Goal: Task Accomplishment & Management: Manage account settings

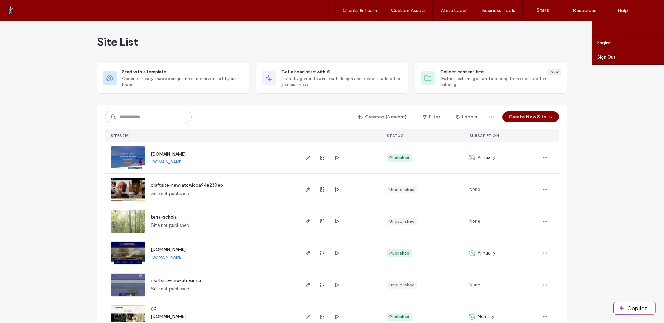
click at [618, 28] on label "Account settings" at bounding box center [615, 28] width 36 height 5
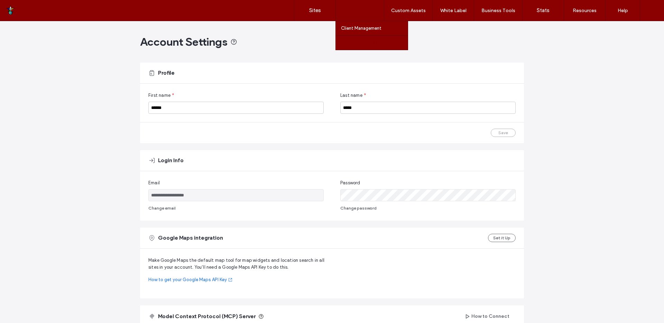
click at [362, 45] on label "Team Permissions" at bounding box center [359, 42] width 37 height 5
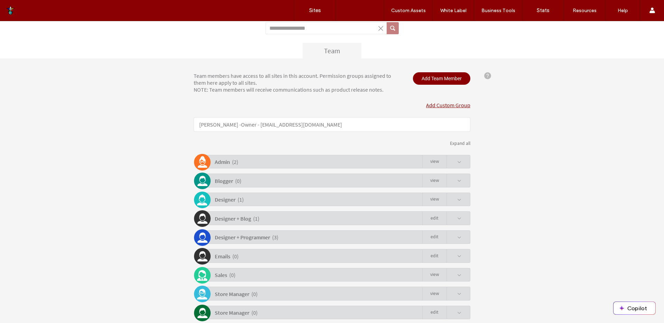
scroll to position [85, 0]
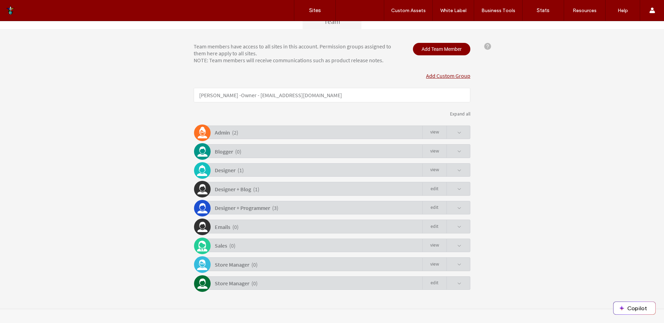
click at [457, 170] on span at bounding box center [459, 170] width 4 height 4
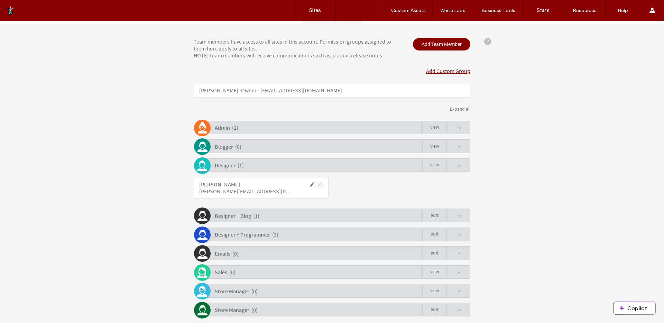
click at [459, 218] on div "Designer + Blog ( 1 ) Edit" at bounding box center [333, 215] width 273 height 13
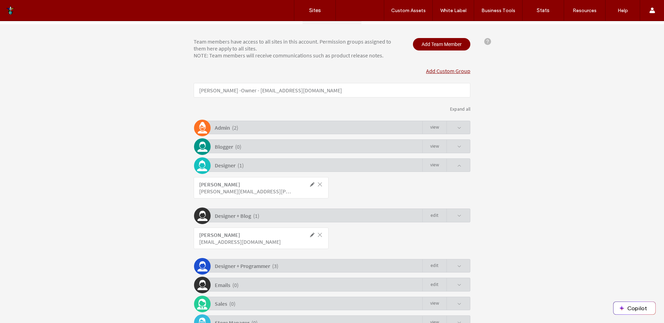
scroll to position [148, 0]
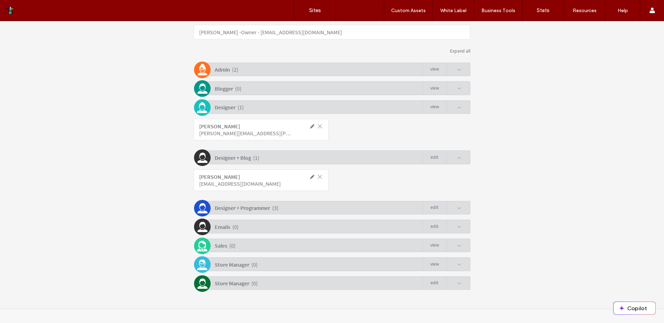
click at [457, 209] on span at bounding box center [459, 208] width 4 height 4
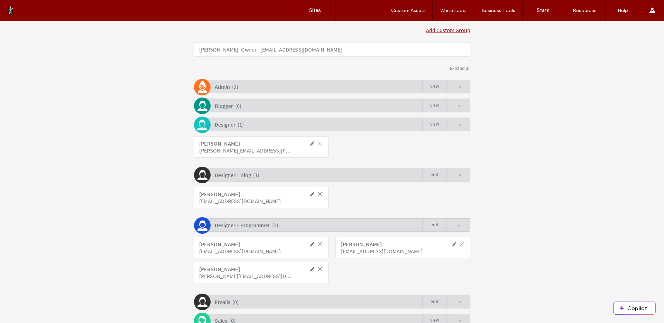
scroll to position [142, 0]
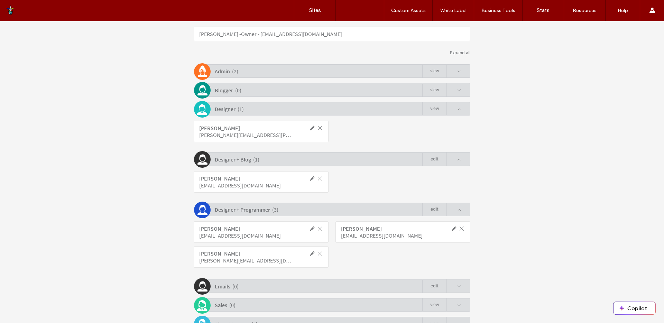
click at [457, 74] on span at bounding box center [459, 72] width 4 height 4
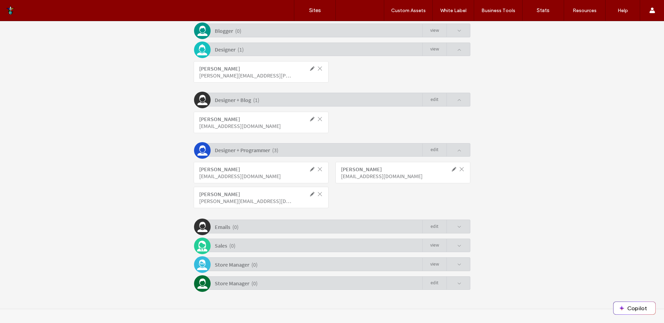
scroll to position [237, 0]
click at [452, 279] on span at bounding box center [454, 283] width 15 height 13
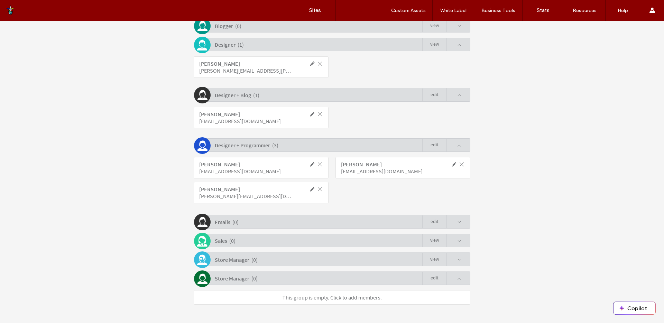
click at [457, 262] on span at bounding box center [459, 260] width 4 height 4
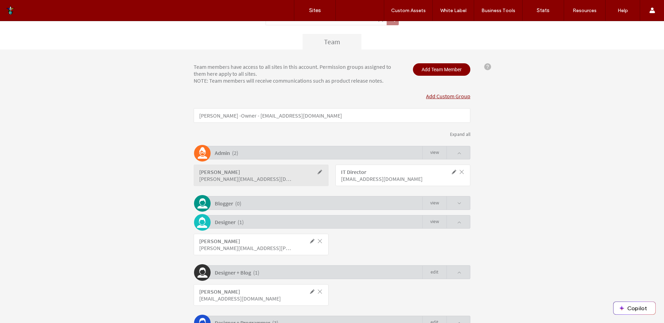
scroll to position [0, 0]
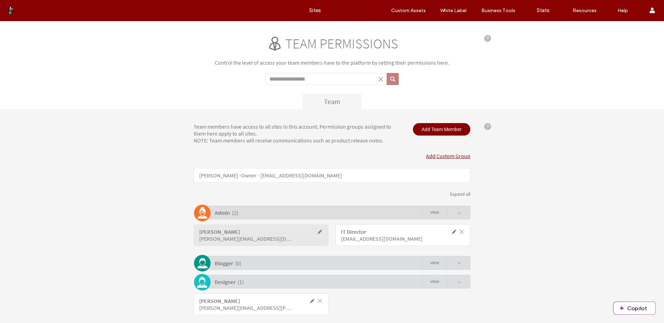
click span
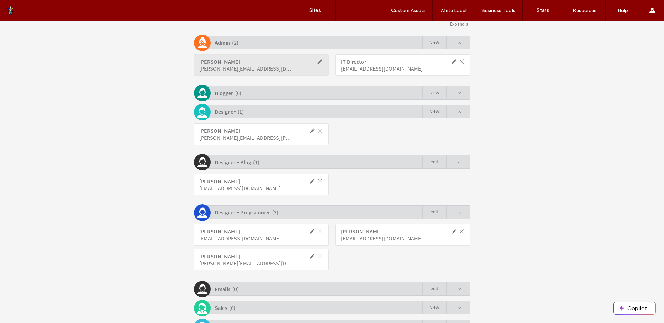
scroll to position [204, 0]
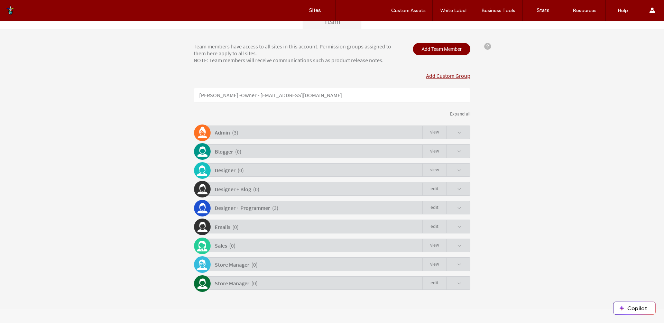
click at [385, 212] on div "Designer + Programmer ( 3 ) Edit" at bounding box center [333, 207] width 273 height 13
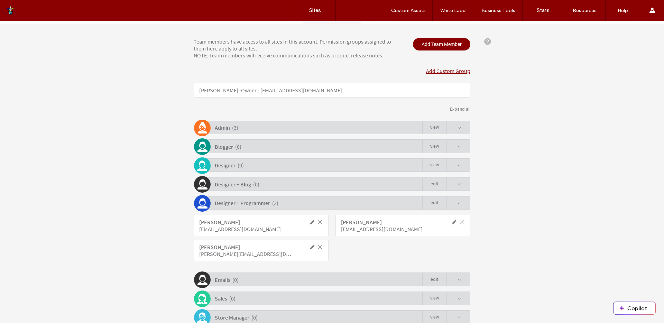
click at [385, 210] on div "Designer + Programmer ( 3 ) Edit" at bounding box center [333, 202] width 273 height 13
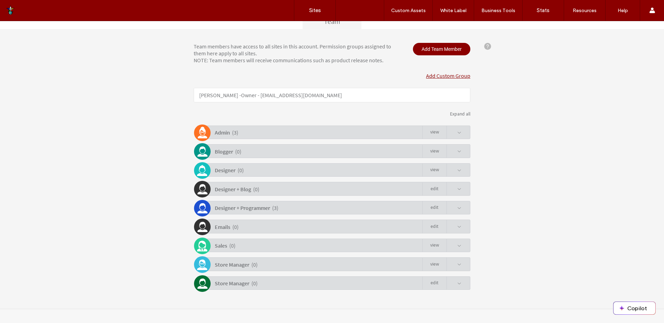
click at [460, 172] on div "Designer ( 0 ) view" at bounding box center [333, 169] width 273 height 13
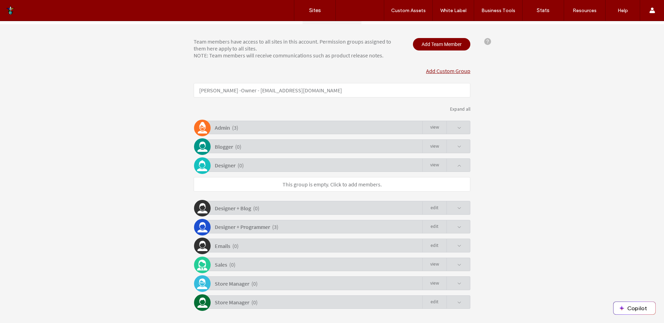
click at [460, 172] on div "Designer ( 0 ) view" at bounding box center [333, 164] width 273 height 13
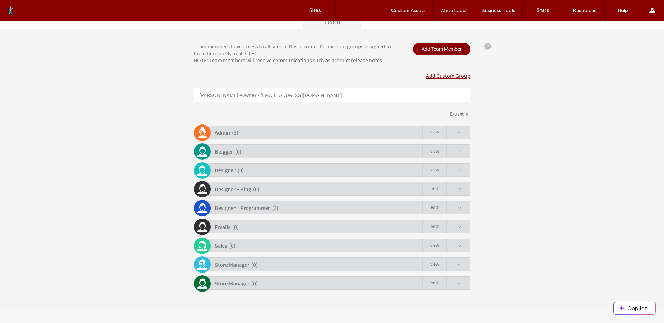
click at [346, 211] on div "Designer + Programmer ( 3 ) Edit" at bounding box center [333, 207] width 273 height 13
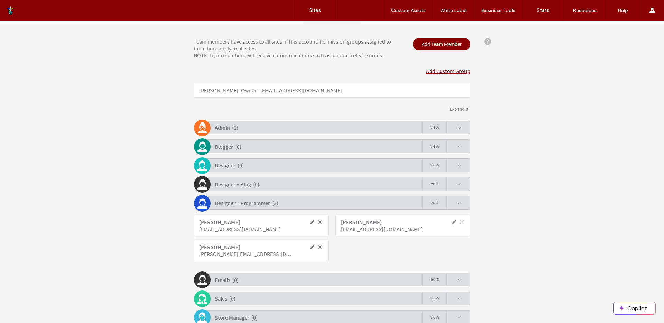
scroll to position [143, 0]
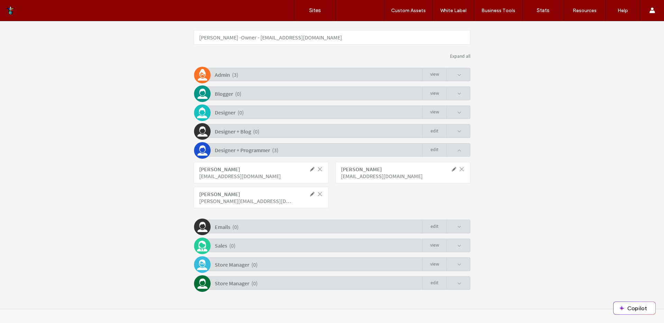
click at [290, 93] on div "Blogger ( 0 ) view" at bounding box center [333, 92] width 273 height 13
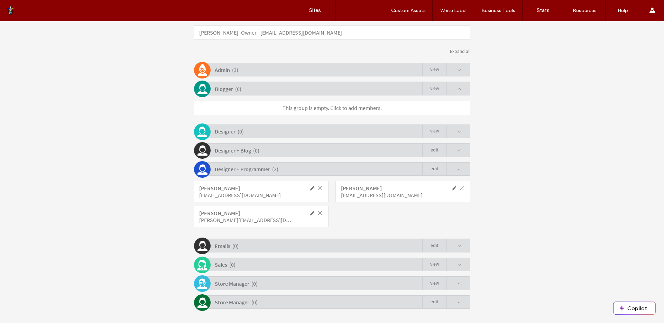
click at [285, 131] on div "Designer ( 0 ) view" at bounding box center [333, 131] width 273 height 13
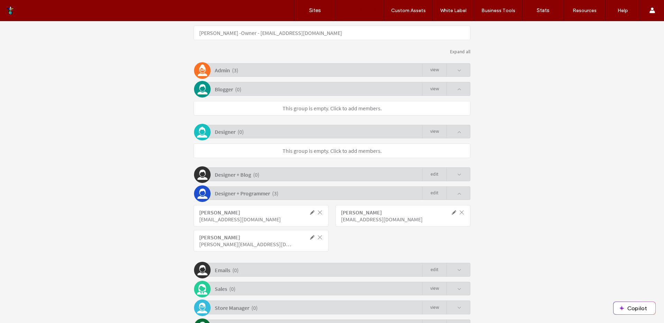
click at [311, 181] on div "Designer + Blog ( 0 ) Edit" at bounding box center [333, 173] width 273 height 13
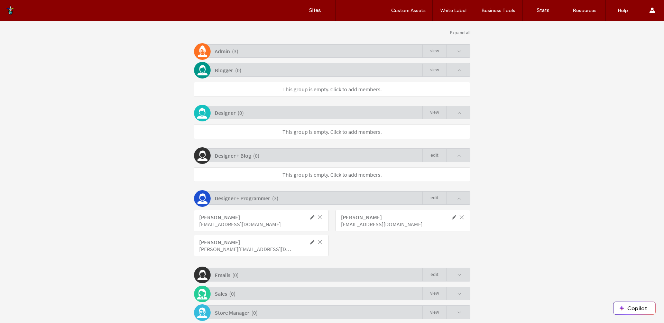
scroll to position [161, 0]
click at [254, 55] on div "Admin ( 3 ) view" at bounding box center [333, 51] width 273 height 13
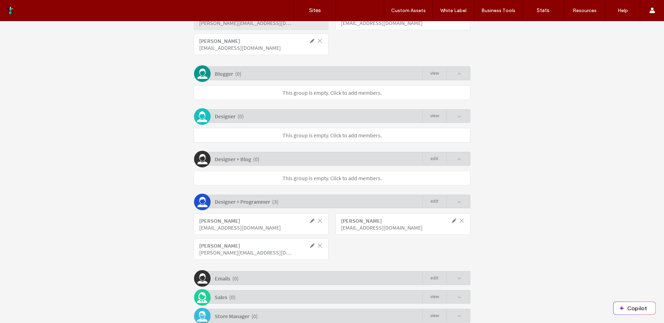
scroll to position [272, 0]
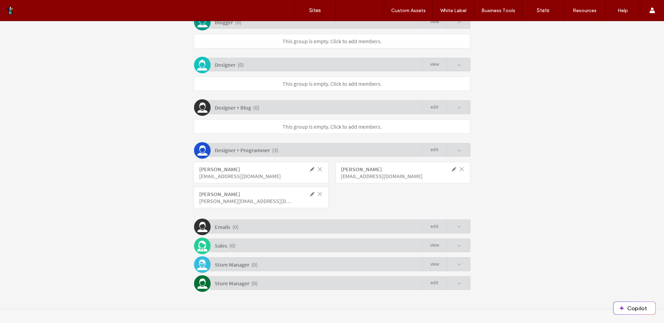
click at [302, 228] on div "Emails ( 0 ) Edit" at bounding box center [333, 226] width 273 height 13
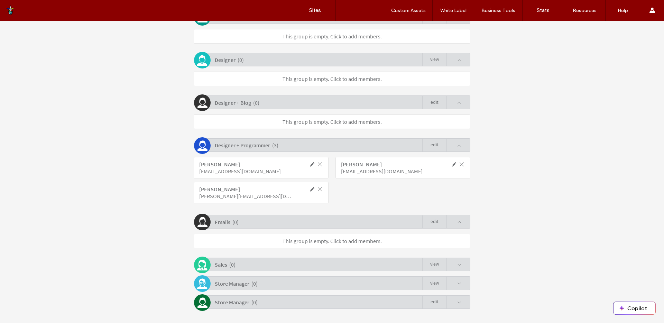
scroll to position [296, 0]
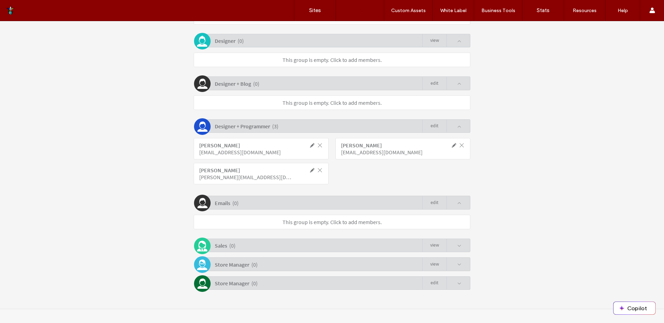
click at [297, 246] on div "Sales ( 0 ) view" at bounding box center [333, 245] width 273 height 13
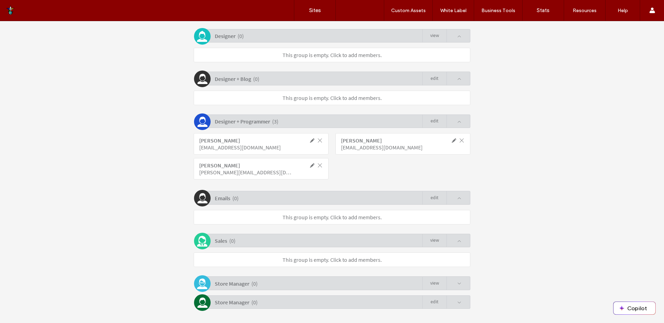
scroll to position [320, 0]
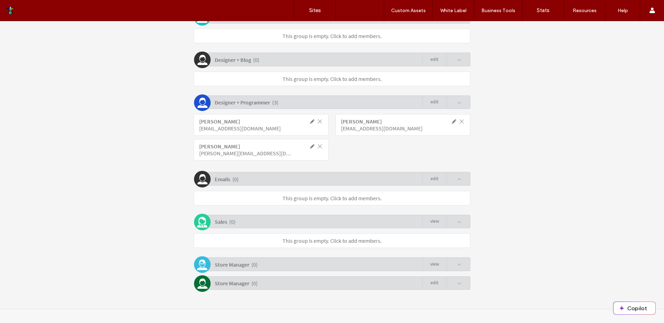
click at [281, 273] on div "Team members have access to all sites in this account. Permission groups assign…" at bounding box center [332, 49] width 277 height 482
click at [285, 264] on div "Store Manager ( 0 ) view" at bounding box center [333, 263] width 273 height 13
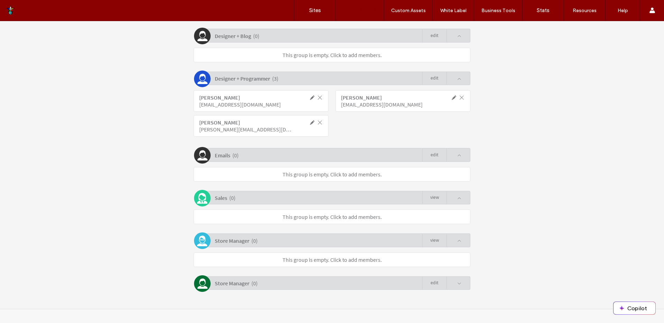
click at [285, 285] on div "Store Manager ( 0 ) Edit" at bounding box center [333, 282] width 273 height 13
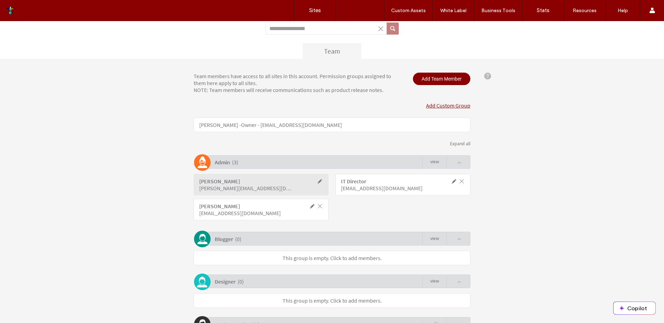
scroll to position [46, 0]
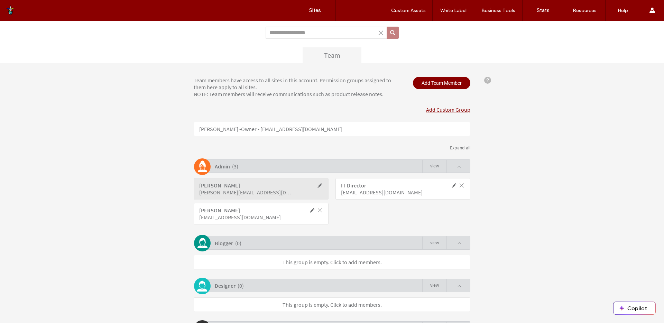
drag, startPoint x: 268, startPoint y: 89, endPoint x: 175, endPoint y: 78, distance: 94.0
click div "Team members have access to all sites in this account. Permission groups assign…"
drag, startPoint x: 216, startPoint y: 84, endPoint x: 202, endPoint y: 83, distance: 13.8
click at [215, 84] on div "Team members have access to all sites in this account. Permission groups assign…" at bounding box center [297, 87] width 216 height 21
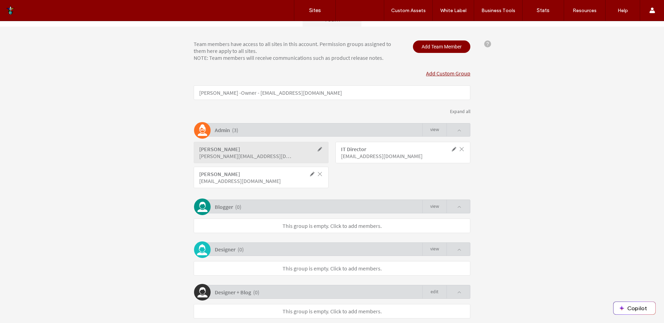
scroll to position [0, 0]
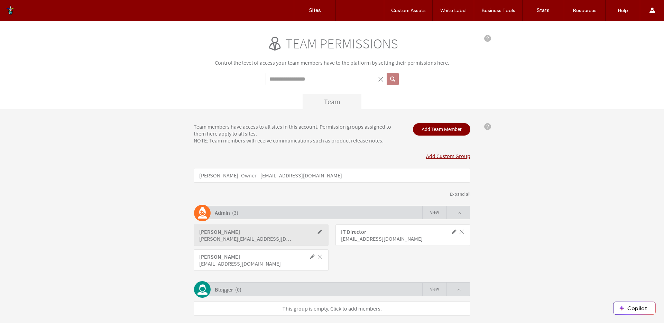
click div "Team members have access to all sites in this account. Permission groups assign…"
click span
drag, startPoint x: 250, startPoint y: 142, endPoint x: 351, endPoint y: 145, distance: 101.4
click at [351, 144] on div "Team members have access to all sites in this account. Permission groups assign…" at bounding box center [297, 133] width 216 height 21
click at [346, 91] on div "Team permissions Control the level of access your team members have to the plat…" at bounding box center [332, 72] width 277 height 74
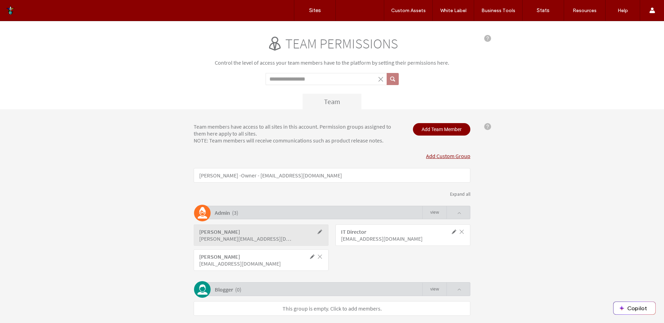
click div "Team"
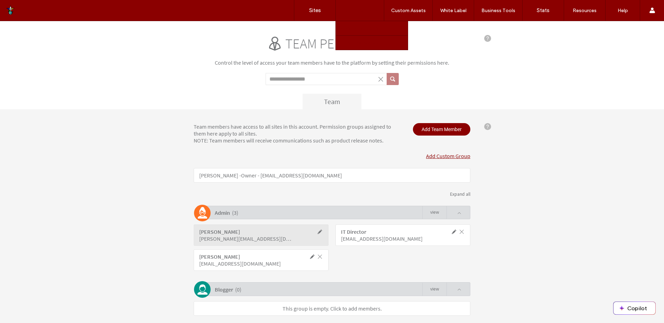
click at [358, 29] on label "Client Management" at bounding box center [361, 28] width 40 height 5
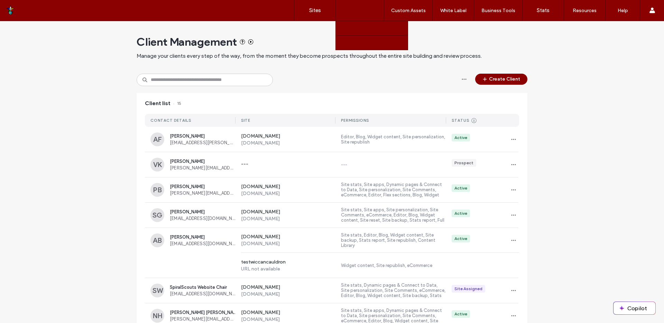
click at [355, 43] on label "Team Permissions" at bounding box center [359, 42] width 37 height 5
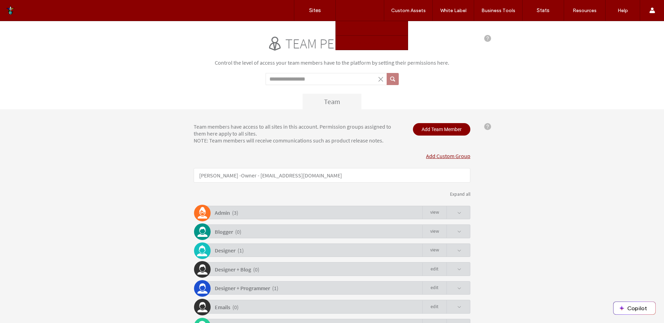
click at [364, 27] on label "Client Management" at bounding box center [361, 28] width 40 height 5
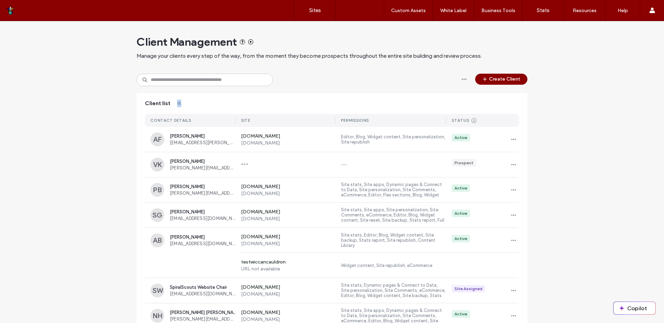
drag, startPoint x: 181, startPoint y: 102, endPoint x: 175, endPoint y: 103, distance: 5.6
click at [175, 102] on span "15" at bounding box center [177, 104] width 8 height 8
click at [188, 102] on div "Client list 15" at bounding box center [332, 103] width 391 height 21
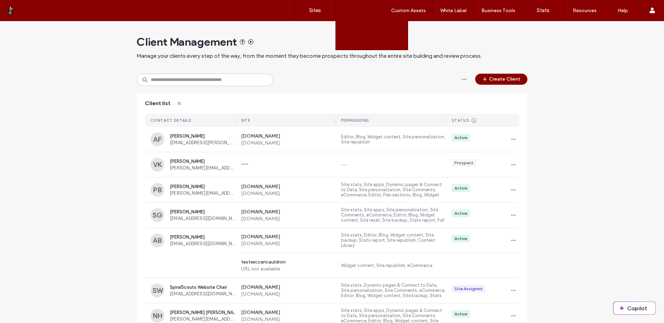
click at [360, 40] on label "Team Permissions" at bounding box center [359, 42] width 37 height 5
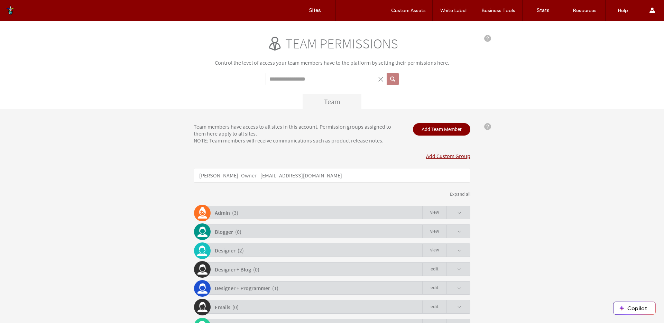
drag, startPoint x: 347, startPoint y: 50, endPoint x: 279, endPoint y: 43, distance: 68.9
click div "Team permissions"
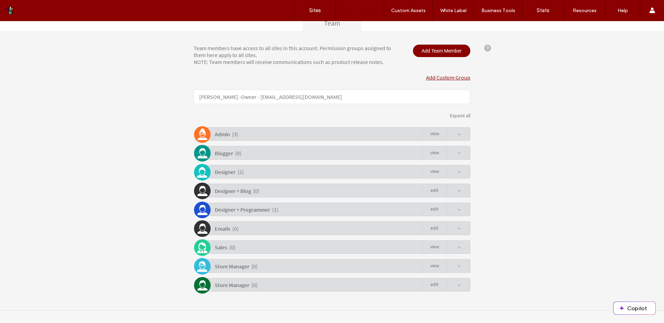
scroll to position [85, 0]
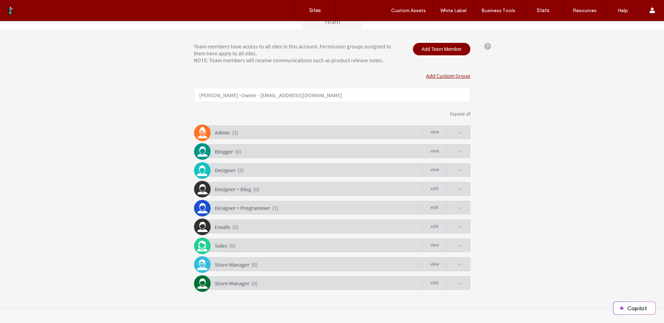
click at [298, 210] on div "Designer + Programmer ( 1 ) Edit" at bounding box center [333, 207] width 273 height 13
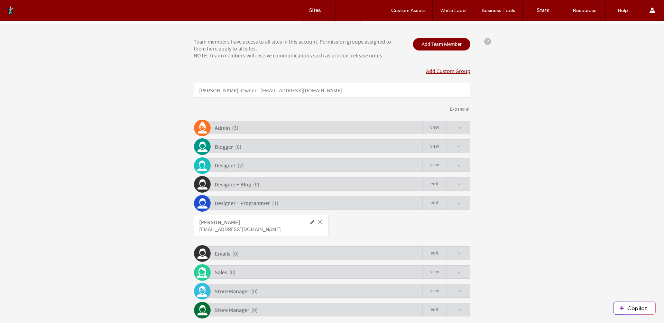
click div "Team members have access to all sites in this account. Permission groups assign…"
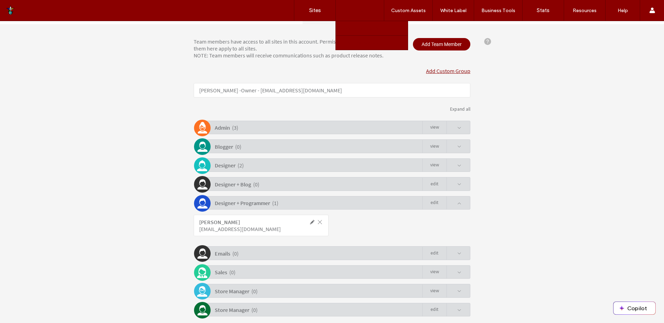
click at [358, 28] on label "Client Management" at bounding box center [361, 28] width 40 height 5
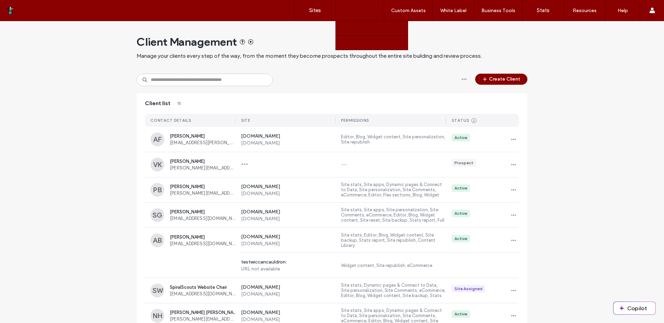
click at [354, 44] on label "Team Permissions" at bounding box center [359, 42] width 37 height 5
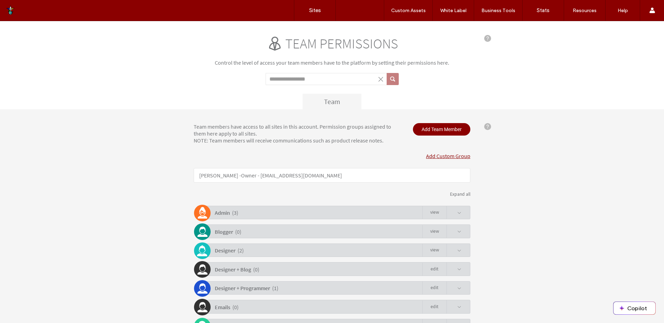
click at [290, 49] on span "Team permissions" at bounding box center [341, 43] width 113 height 17
drag, startPoint x: 287, startPoint y: 45, endPoint x: 389, endPoint y: 41, distance: 102.5
click at [389, 41] on span "Team permissions" at bounding box center [341, 43] width 113 height 17
drag, startPoint x: 402, startPoint y: 44, endPoint x: 285, endPoint y: 46, distance: 116.6
click div "Team permissions"
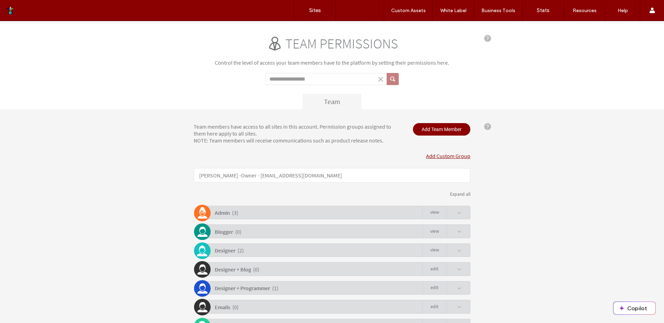
click at [306, 43] on span "Team permissions" at bounding box center [341, 43] width 113 height 17
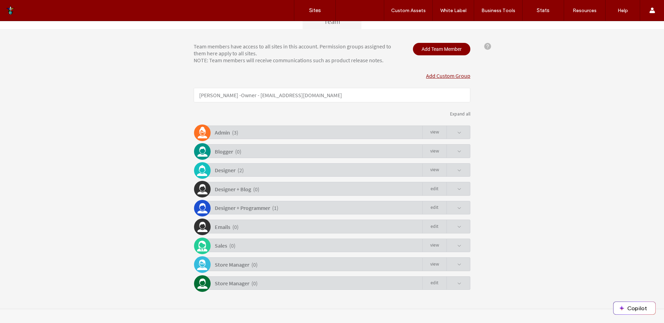
click at [457, 131] on span at bounding box center [459, 133] width 4 height 4
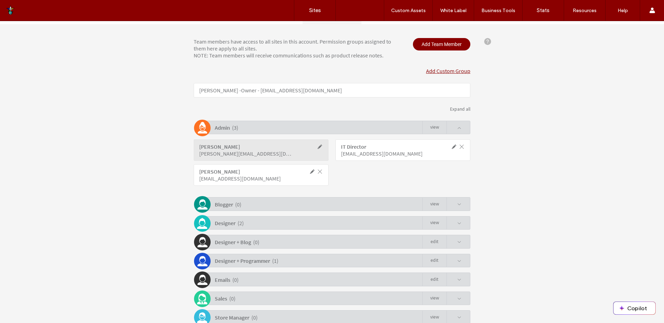
click link "view"
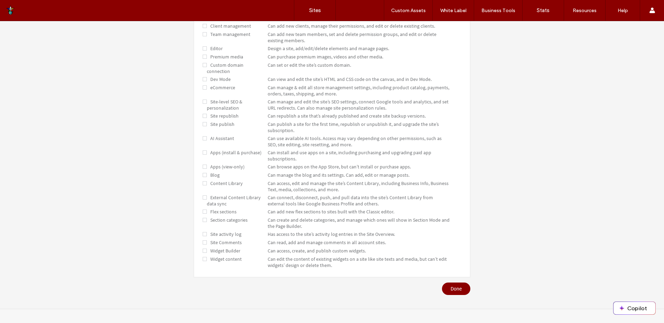
scroll to position [0, 0]
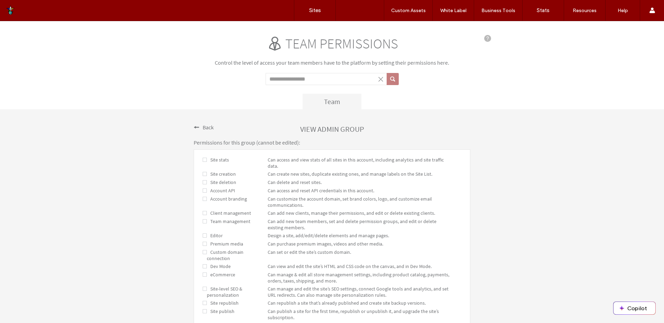
click div "Back"
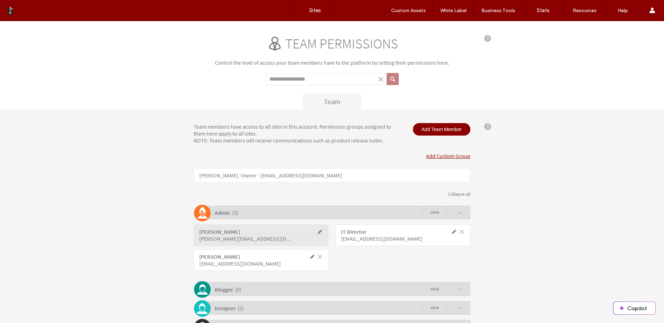
drag, startPoint x: 284, startPoint y: 24, endPoint x: 348, endPoint y: 39, distance: 65.0
click div "Team permissions Control the level of access your team members have to the plat…"
click at [444, 55] on div "Team permissions Control the level of access your team members have to the plat…" at bounding box center [332, 72] width 277 height 74
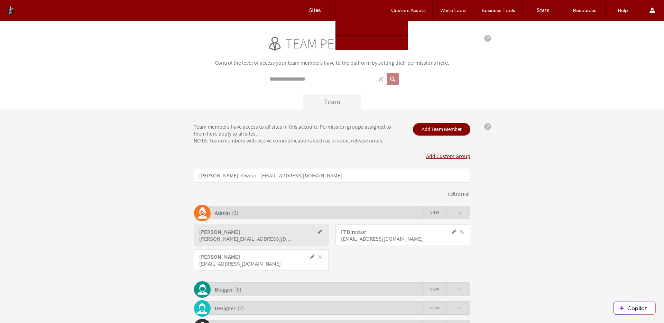
click at [367, 30] on label "Client Management" at bounding box center [361, 28] width 40 height 5
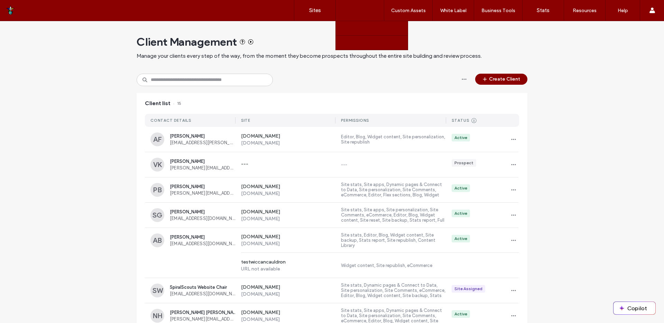
click at [368, 46] on link "Team Permissions" at bounding box center [374, 43] width 67 height 14
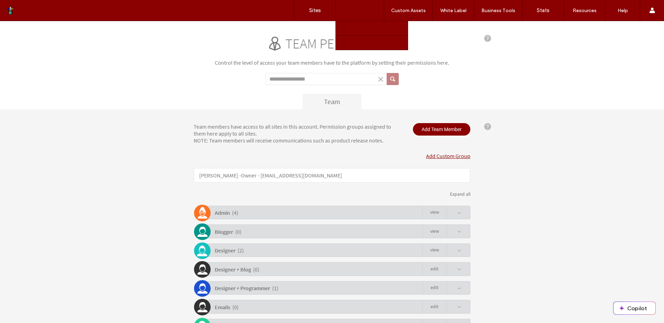
click at [374, 30] on label "Client Management" at bounding box center [361, 28] width 40 height 5
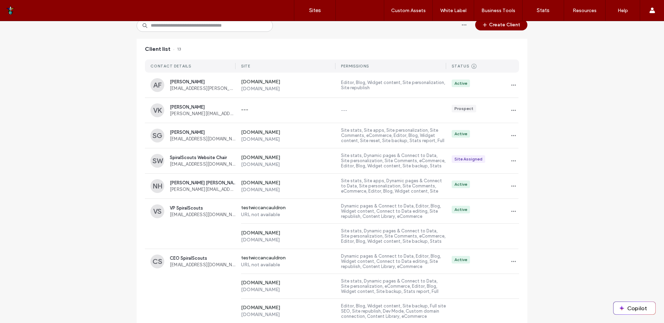
scroll to position [55, 0]
click at [512, 83] on icon "button" at bounding box center [514, 84] width 6 height 6
click at [627, 145] on div "Client Management Manage your clients every step of the way, from the moment th…" at bounding box center [332, 311] width 664 height 690
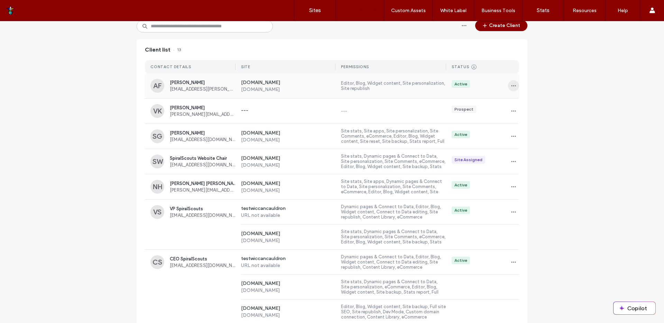
click at [512, 86] on icon "button" at bounding box center [514, 86] width 6 height 6
click at [535, 129] on span "Delete client" at bounding box center [533, 130] width 27 height 7
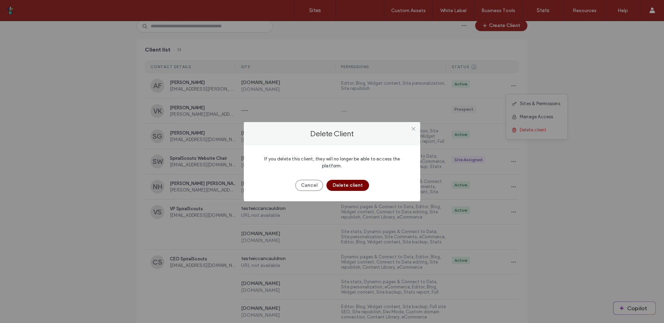
click at [362, 187] on button "Delete client" at bounding box center [348, 185] width 43 height 11
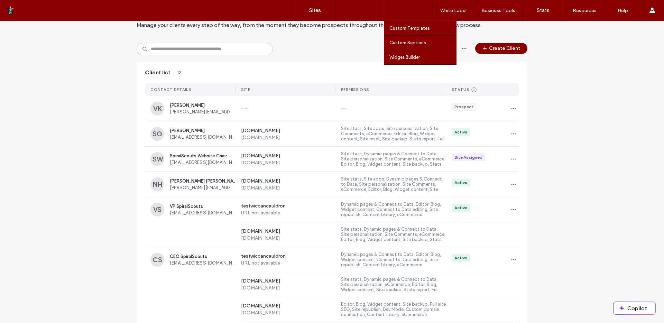
scroll to position [0, 0]
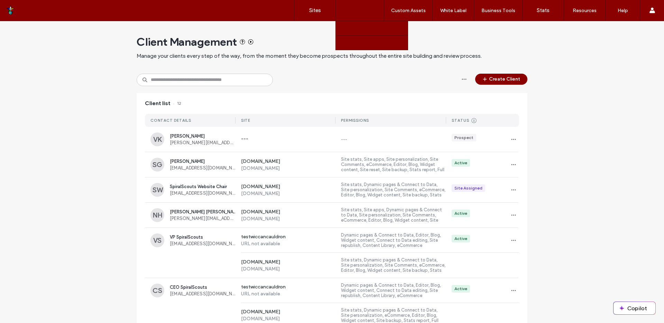
click at [359, 44] on label "Team Permissions" at bounding box center [359, 42] width 37 height 5
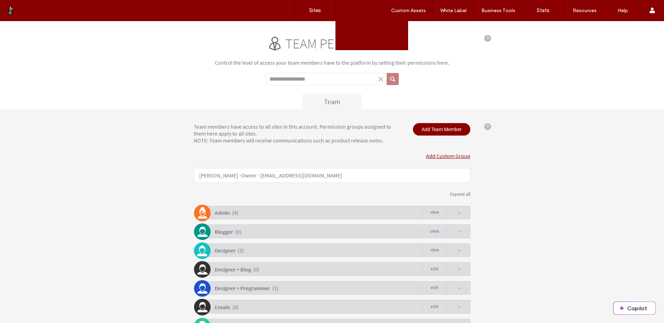
click at [364, 30] on label "Client Management" at bounding box center [361, 28] width 40 height 5
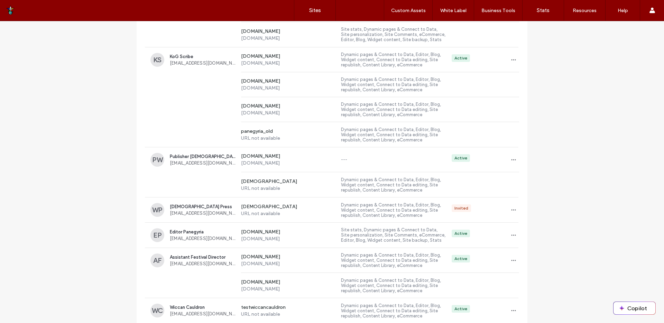
scroll to position [363, 0]
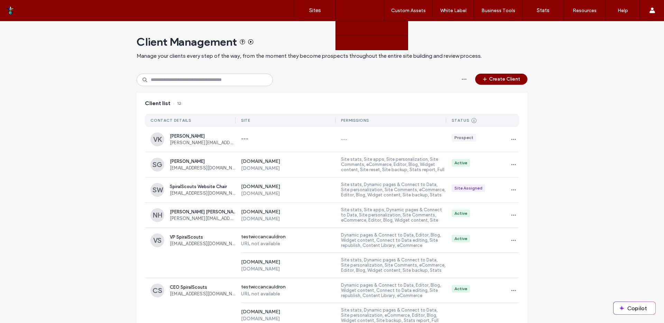
click at [359, 45] on label "Team Permissions" at bounding box center [359, 42] width 37 height 5
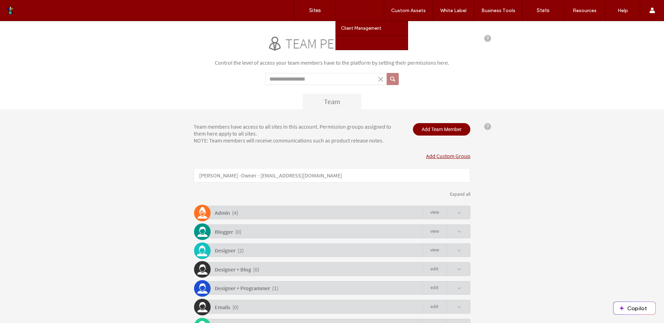
scroll to position [85, 0]
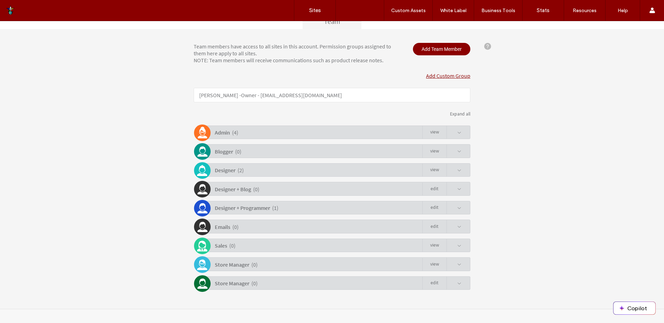
click at [465, 210] on div "Designer + Programmer ( 1 ) Edit" at bounding box center [333, 207] width 273 height 13
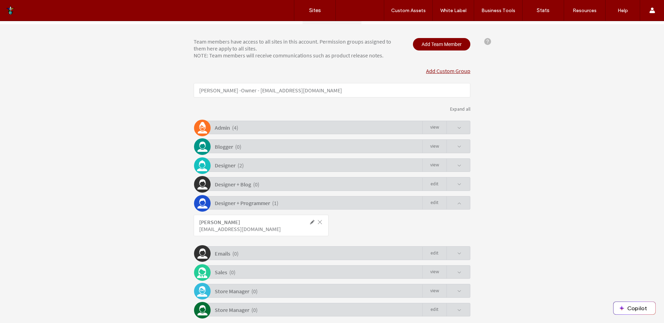
click at [463, 209] on div "Designer + Programmer ( 1 ) Edit" at bounding box center [333, 202] width 273 height 13
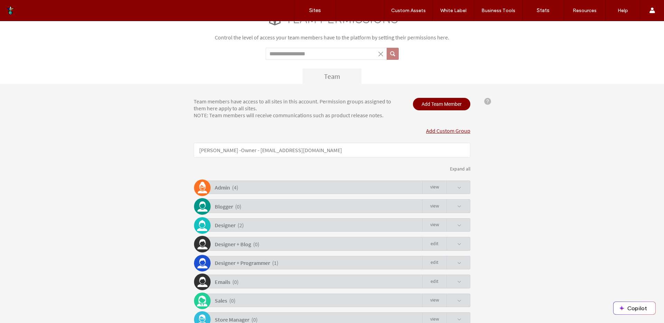
scroll to position [0, 0]
